Goal: Information Seeking & Learning: Learn about a topic

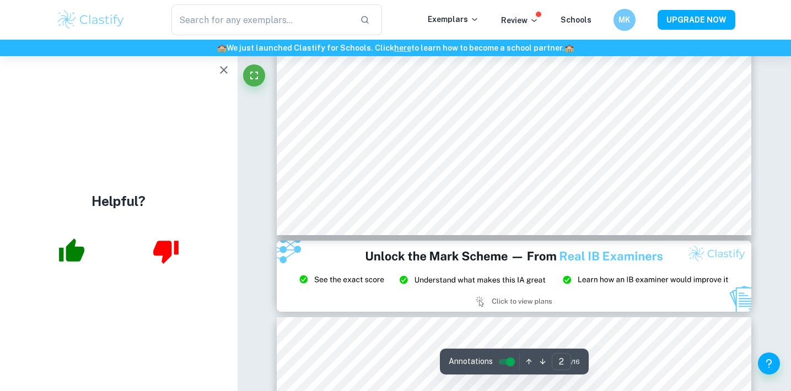
scroll to position [1256, 0]
click at [222, 71] on icon "button" at bounding box center [223, 69] width 13 height 13
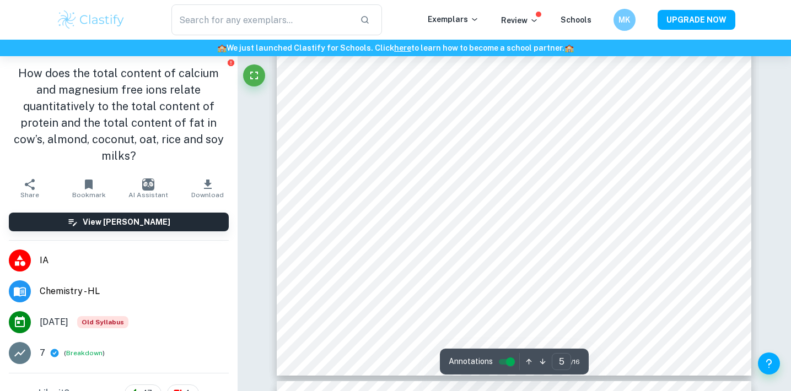
scroll to position [3228, 1]
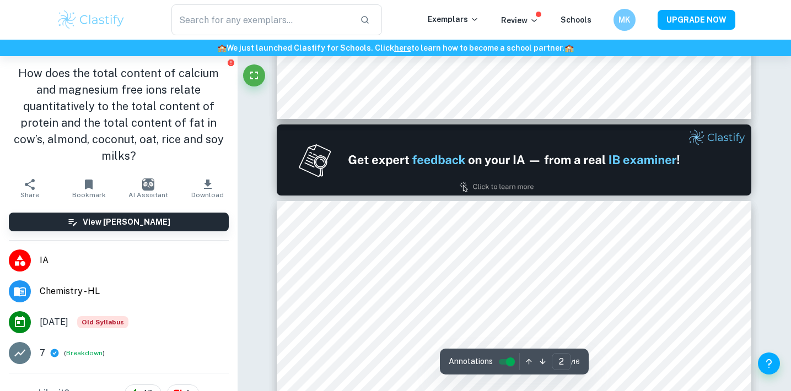
type input "1"
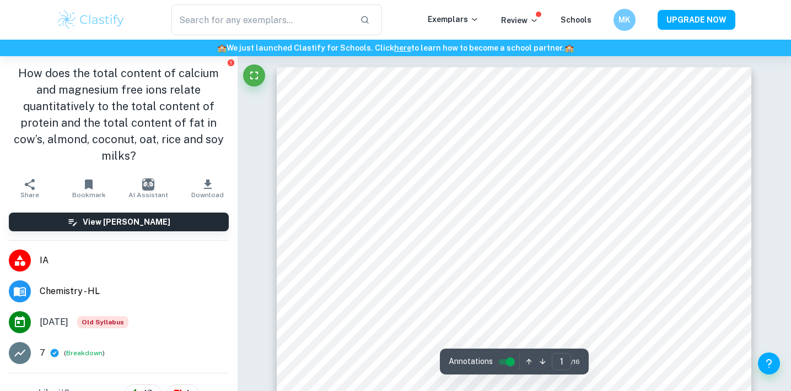
scroll to position [0, 0]
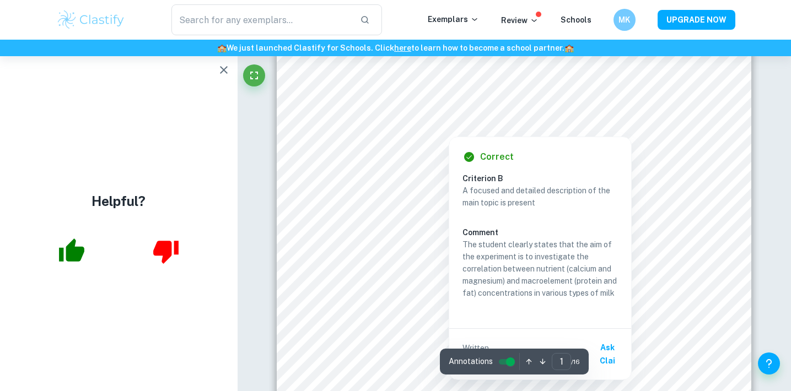
scroll to position [32, 0]
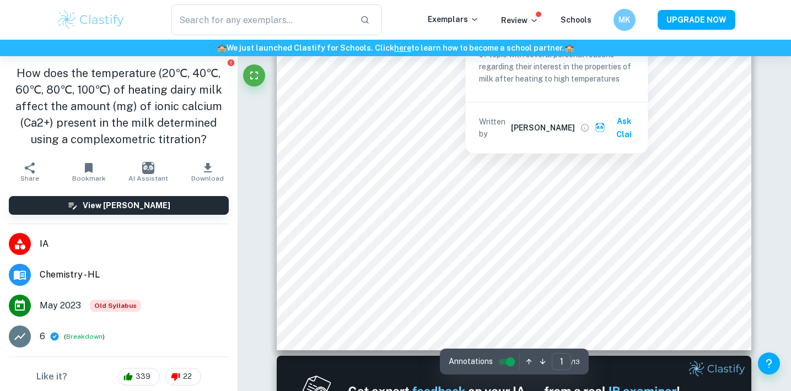
scroll to position [332, 0]
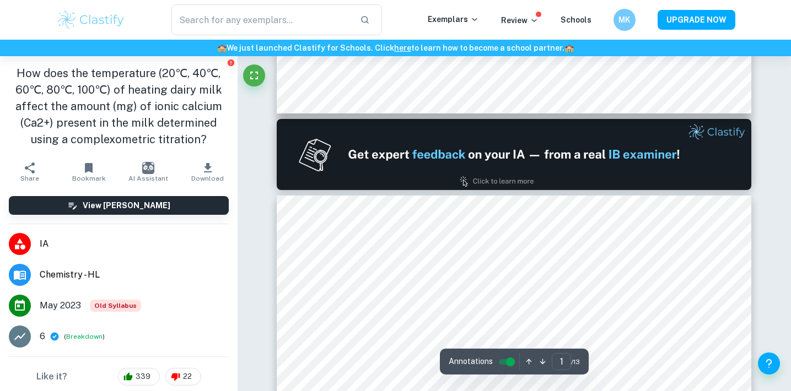
type input "2"
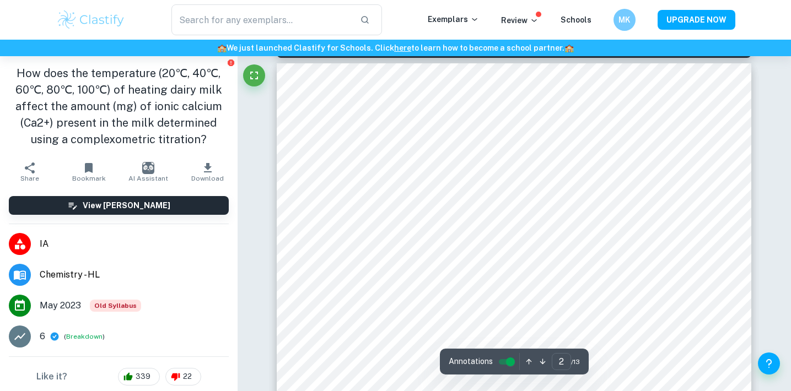
scroll to position [703, 0]
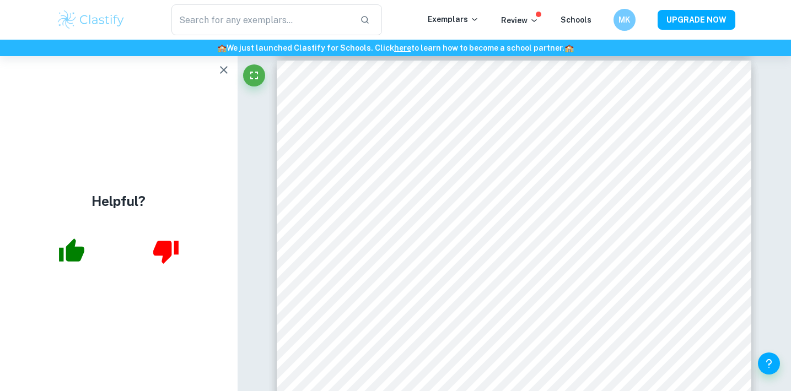
click at [310, 1] on div "​ Exemplars Review Schools MK UPGRADE NOW" at bounding box center [395, 20] width 791 height 40
